Goal: Information Seeking & Learning: Learn about a topic

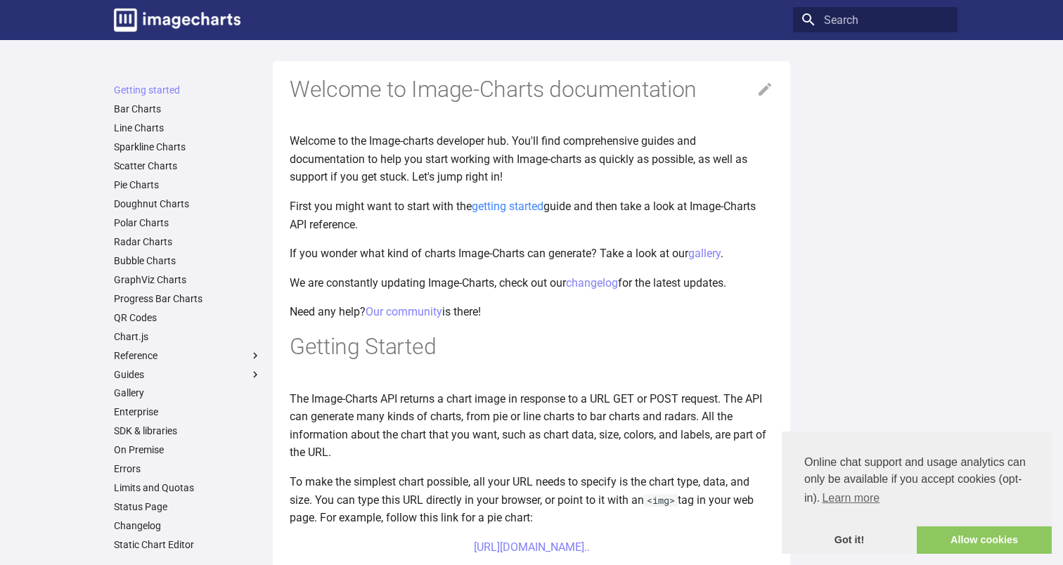
click at [517, 206] on link "getting started" at bounding box center [508, 206] width 72 height 13
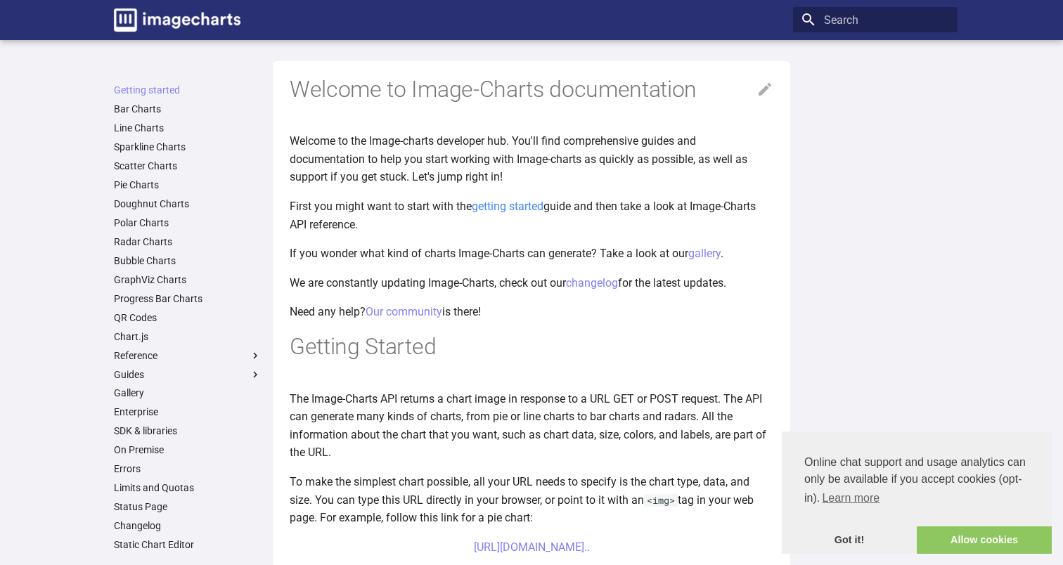
scroll to position [285, 0]
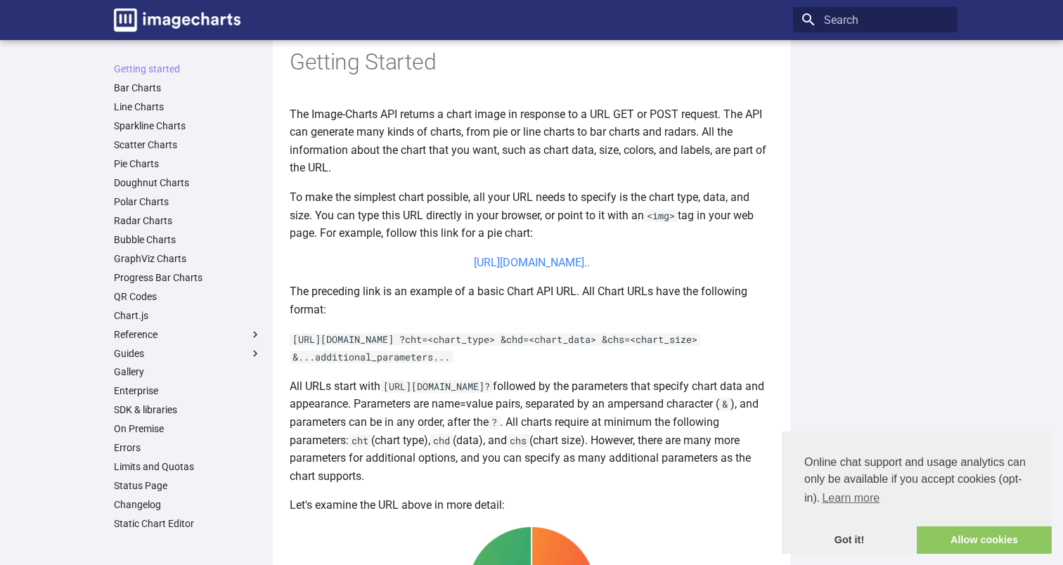
click at [499, 263] on link "[URL][DOMAIN_NAME].." at bounding box center [532, 262] width 116 height 13
click at [147, 90] on link "Bar Charts" at bounding box center [188, 88] width 148 height 13
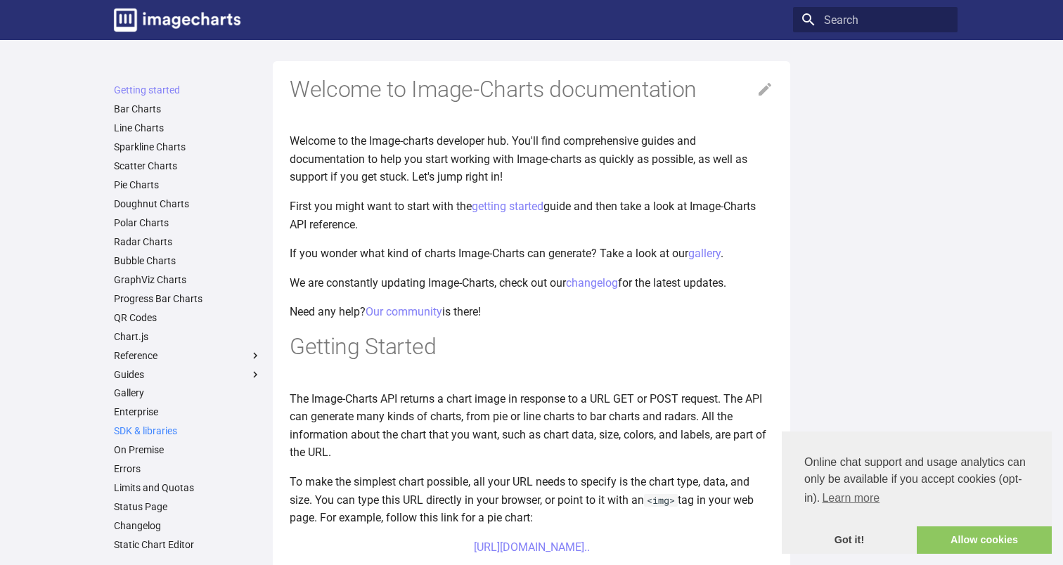
click at [143, 432] on link "SDK & libraries" at bounding box center [188, 431] width 148 height 13
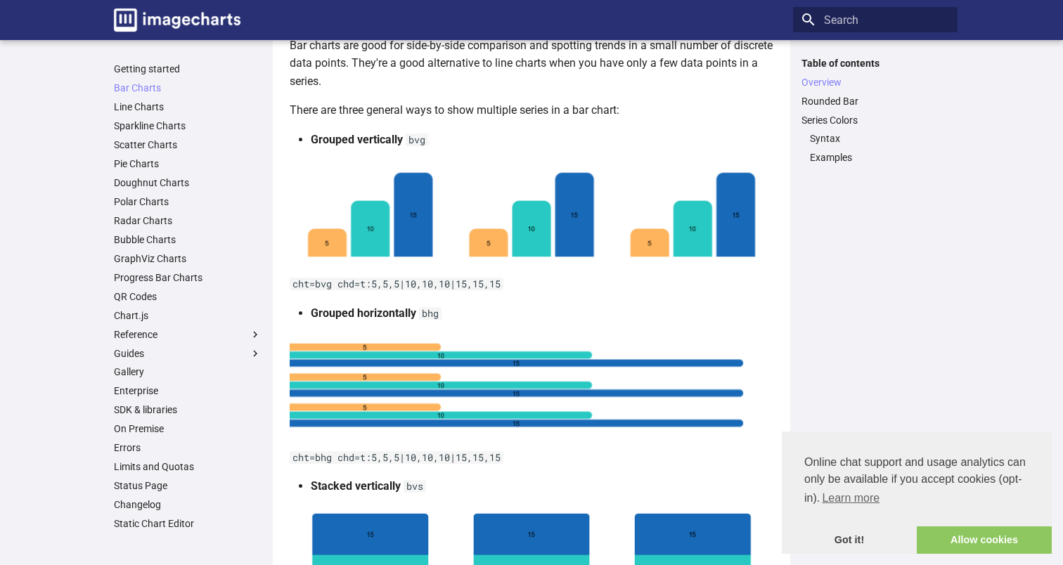
scroll to position [286, 0]
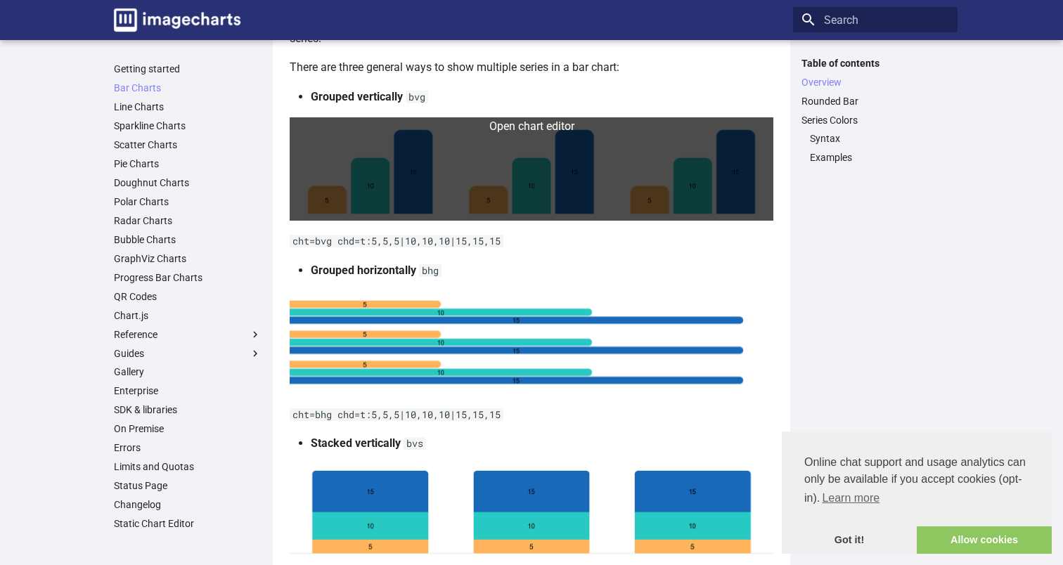
click at [579, 193] on link at bounding box center [532, 168] width 484 height 103
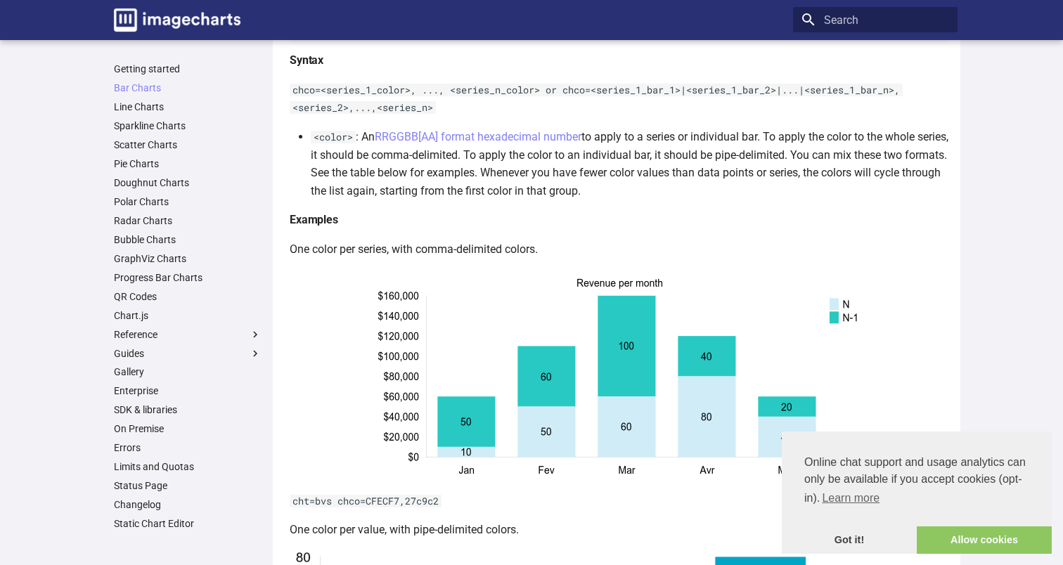
scroll to position [2091, 0]
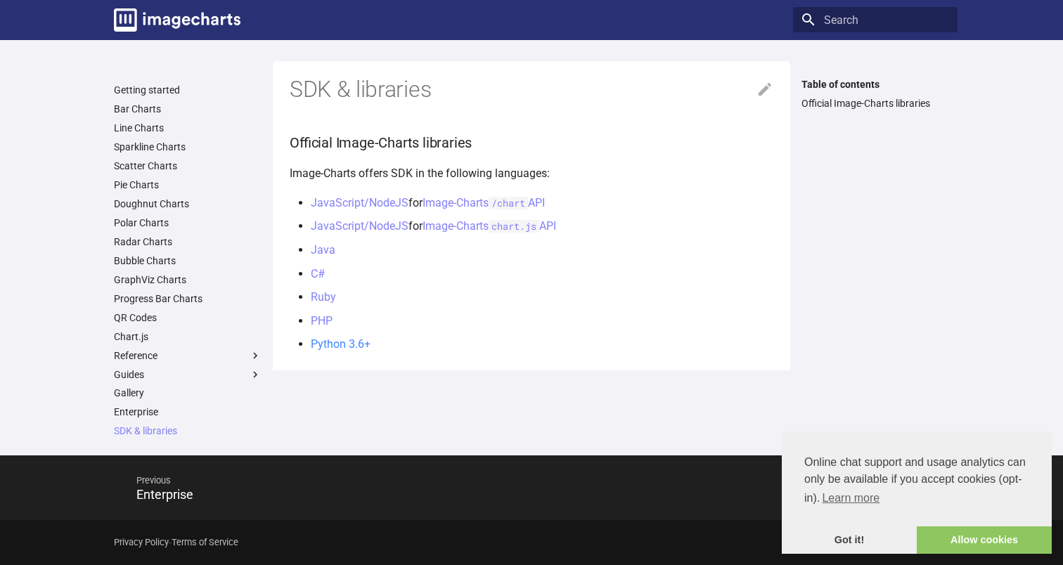
click at [315, 345] on link "Python 3.6+" at bounding box center [341, 344] width 60 height 13
